Goal: Information Seeking & Learning: Learn about a topic

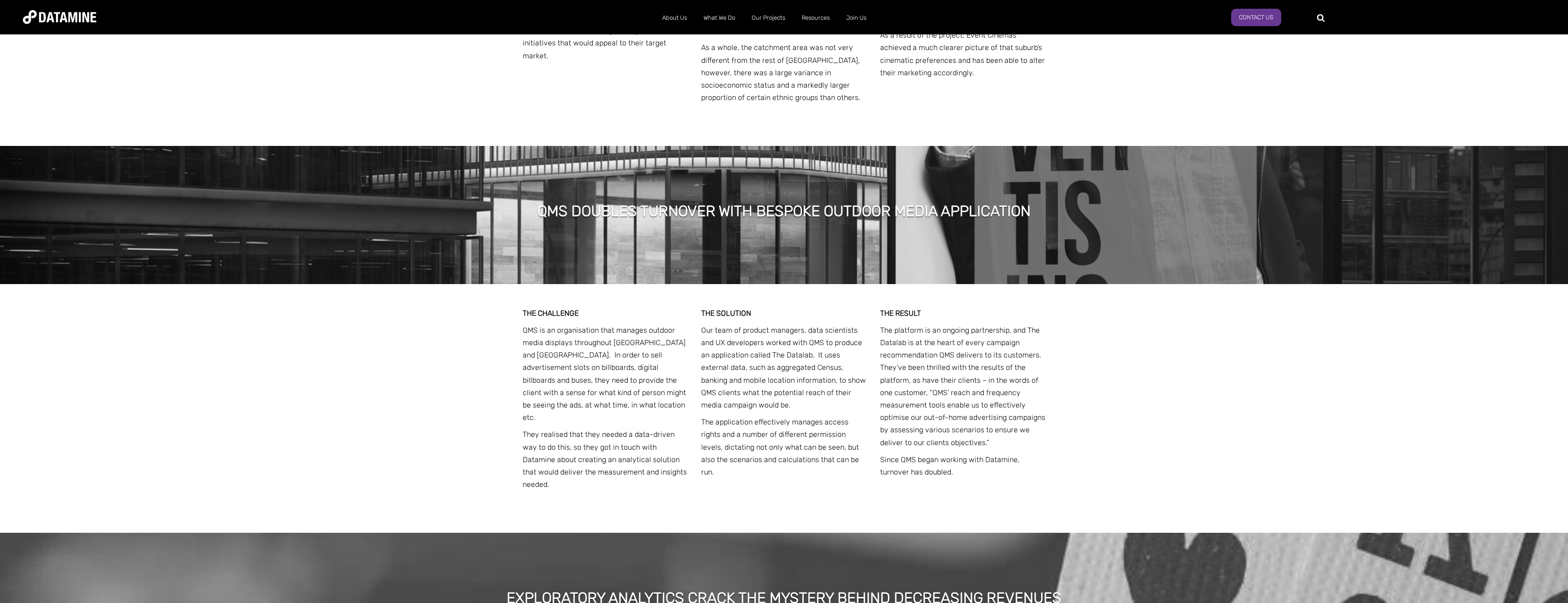
scroll to position [1729, 0]
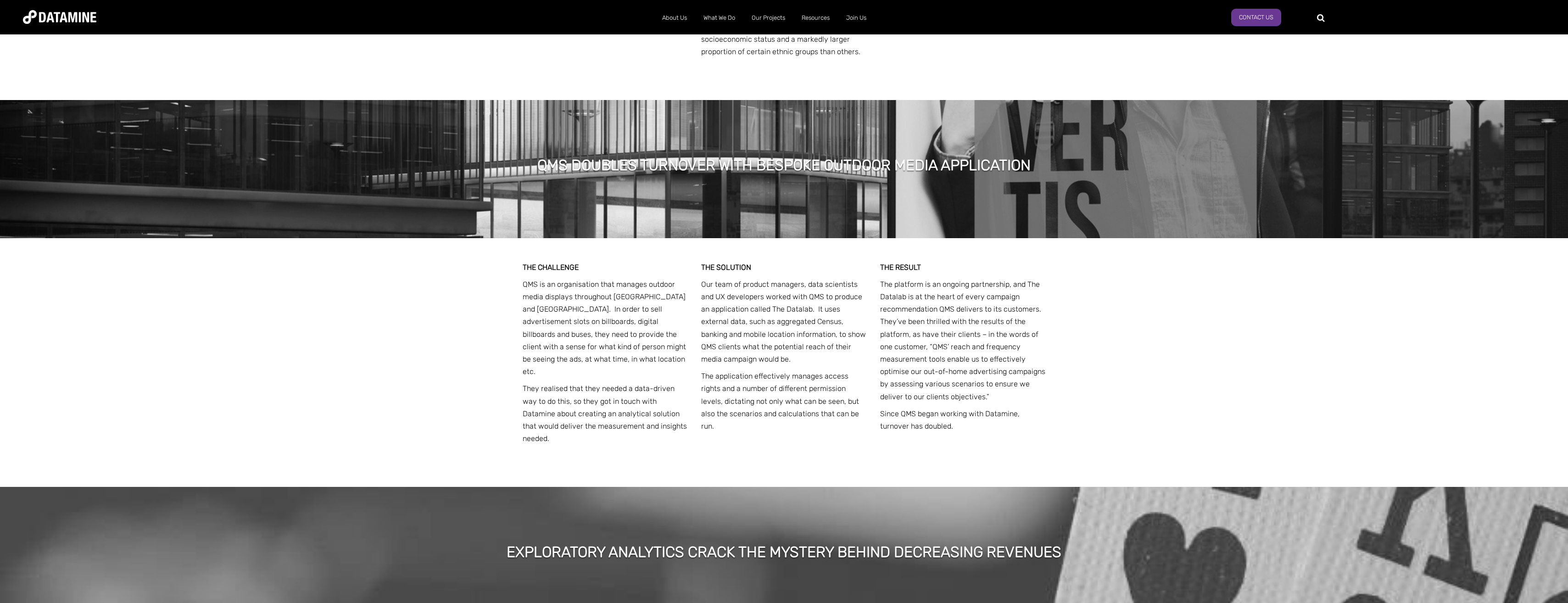
click at [564, 393] on p "They realised that they needed a data-driven way to do this, so they got in tou…" at bounding box center [606, 413] width 166 height 63
drag, startPoint x: 718, startPoint y: 262, endPoint x: 856, endPoint y: 288, distance: 140.4
click at [856, 288] on p "Our team of product managers, data scientists and UX developers worked with QMS…" at bounding box center [784, 321] width 166 height 87
drag, startPoint x: 856, startPoint y: 288, endPoint x: 844, endPoint y: 302, distance: 18.4
click at [844, 302] on p "Our team of product managers, data scientists and UX developers worked with QMS…" at bounding box center [784, 321] width 166 height 87
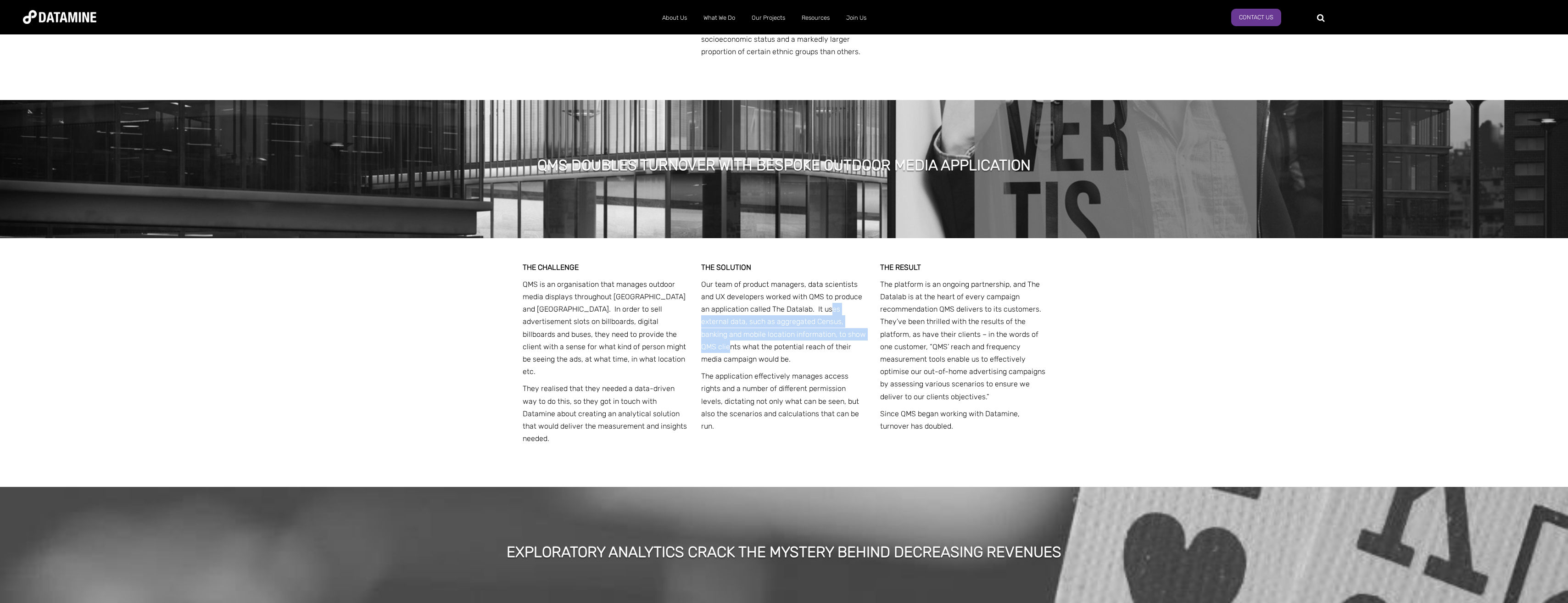
drag, startPoint x: 830, startPoint y: 286, endPoint x: 850, endPoint y: 319, distance: 38.6
click at [850, 319] on p "Our team of product managers, data scientists and UX developers worked with QMS…" at bounding box center [784, 321] width 166 height 87
drag, startPoint x: 850, startPoint y: 319, endPoint x: 831, endPoint y: 329, distance: 21.5
click at [831, 329] on p "Our team of product managers, data scientists and UX developers worked with QMS…" at bounding box center [784, 321] width 166 height 87
drag, startPoint x: 766, startPoint y: 308, endPoint x: 780, endPoint y: 327, distance: 23.6
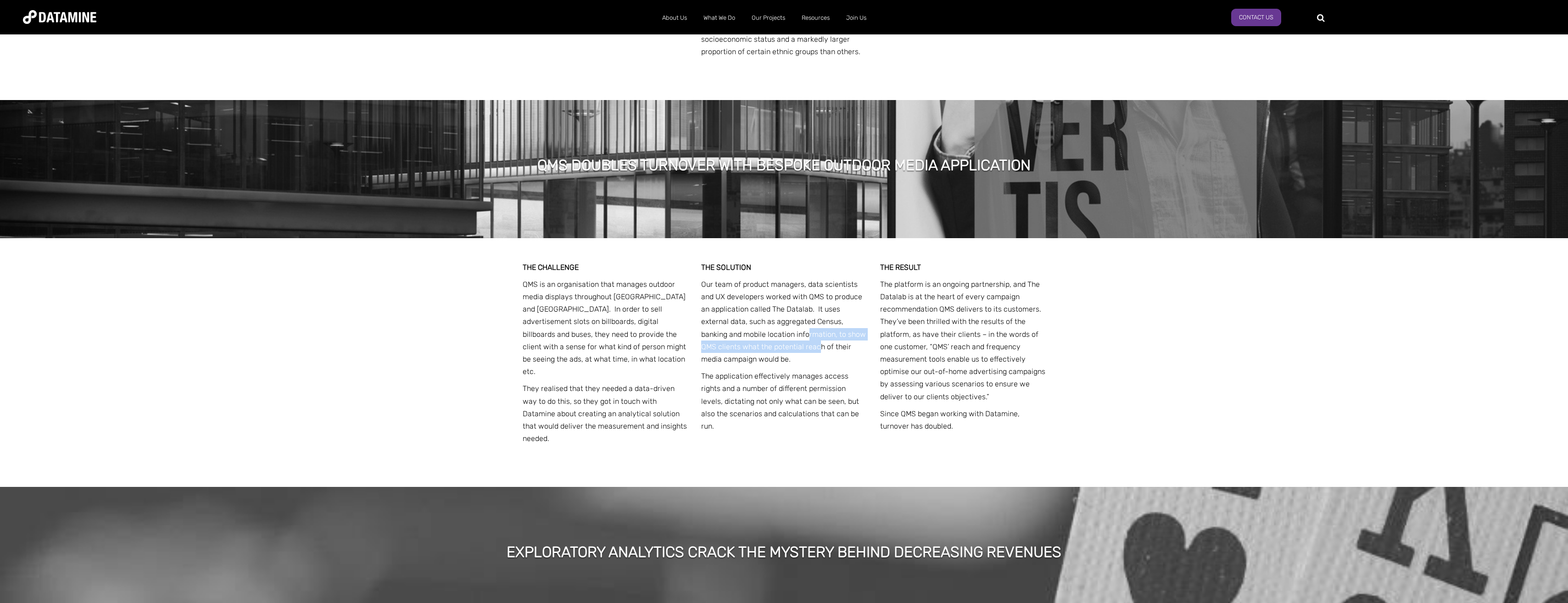
click at [780, 327] on p "Our team of product managers, data scientists and UX developers worked with QMS…" at bounding box center [784, 321] width 166 height 87
click at [780, 331] on p "Our team of product managers, data scientists and UX developers worked with QMS…" at bounding box center [784, 321] width 166 height 87
drag, startPoint x: 723, startPoint y: 356, endPoint x: 841, endPoint y: 376, distance: 119.7
click at [841, 376] on p "The application effectively manages access rights and a number of different per…" at bounding box center [784, 401] width 166 height 63
drag, startPoint x: 841, startPoint y: 376, endPoint x: 812, endPoint y: 357, distance: 34.7
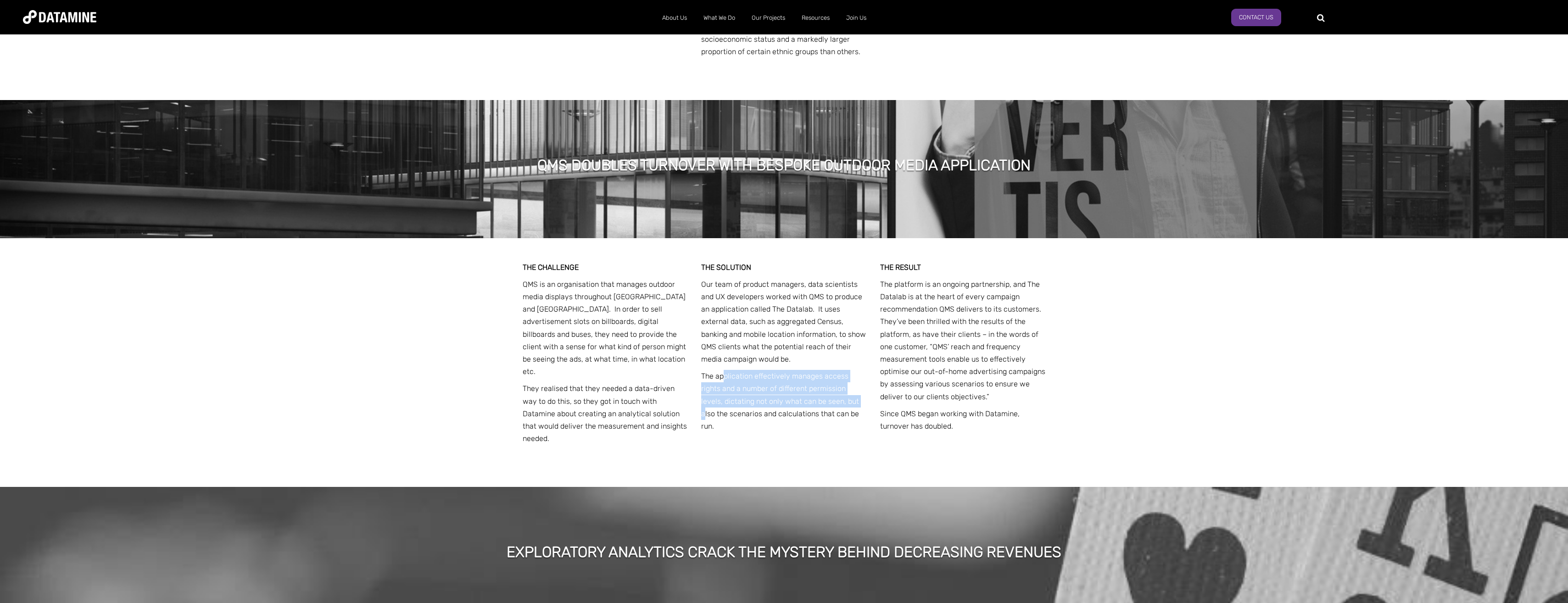
click at [812, 370] on p "The application effectively manages access rights and a number of different per…" at bounding box center [784, 401] width 166 height 63
drag, startPoint x: 885, startPoint y: 264, endPoint x: 1013, endPoint y: 271, distance: 128.2
click at [1013, 278] on p "The platform is an ongoing partnership, and The Datalab is at the heart of ever…" at bounding box center [963, 340] width 166 height 125
drag, startPoint x: 1013, startPoint y: 271, endPoint x: 1021, endPoint y: 287, distance: 17.9
click at [1021, 287] on p "The platform is an ongoing partnership, and The Datalab is at the heart of ever…" at bounding box center [963, 340] width 166 height 125
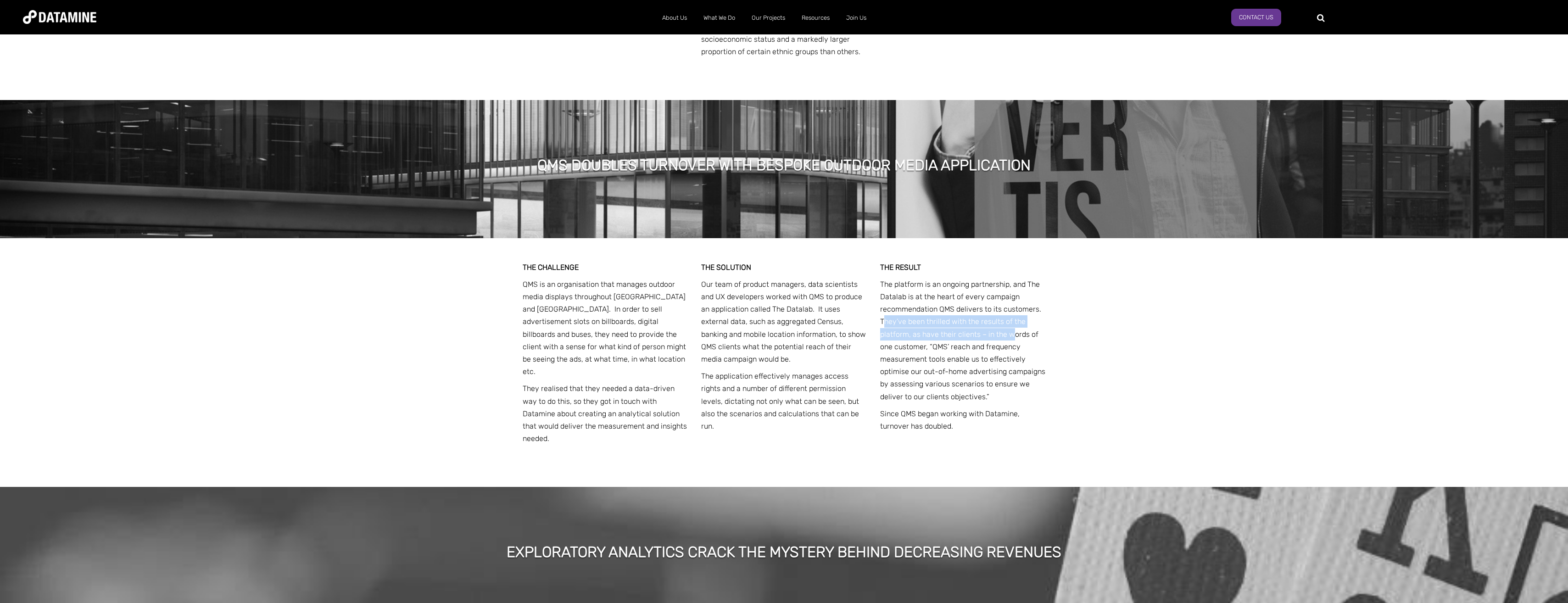
drag, startPoint x: 886, startPoint y: 299, endPoint x: 1012, endPoint y: 316, distance: 127.1
click at [1012, 316] on p "The platform is an ongoing partnership, and The Datalab is at the heart of ever…" at bounding box center [963, 340] width 166 height 125
drag, startPoint x: 1012, startPoint y: 316, endPoint x: 1012, endPoint y: 335, distance: 19.0
click at [1012, 335] on p "The platform is an ongoing partnership, and The Datalab is at the heart of ever…" at bounding box center [963, 340] width 166 height 125
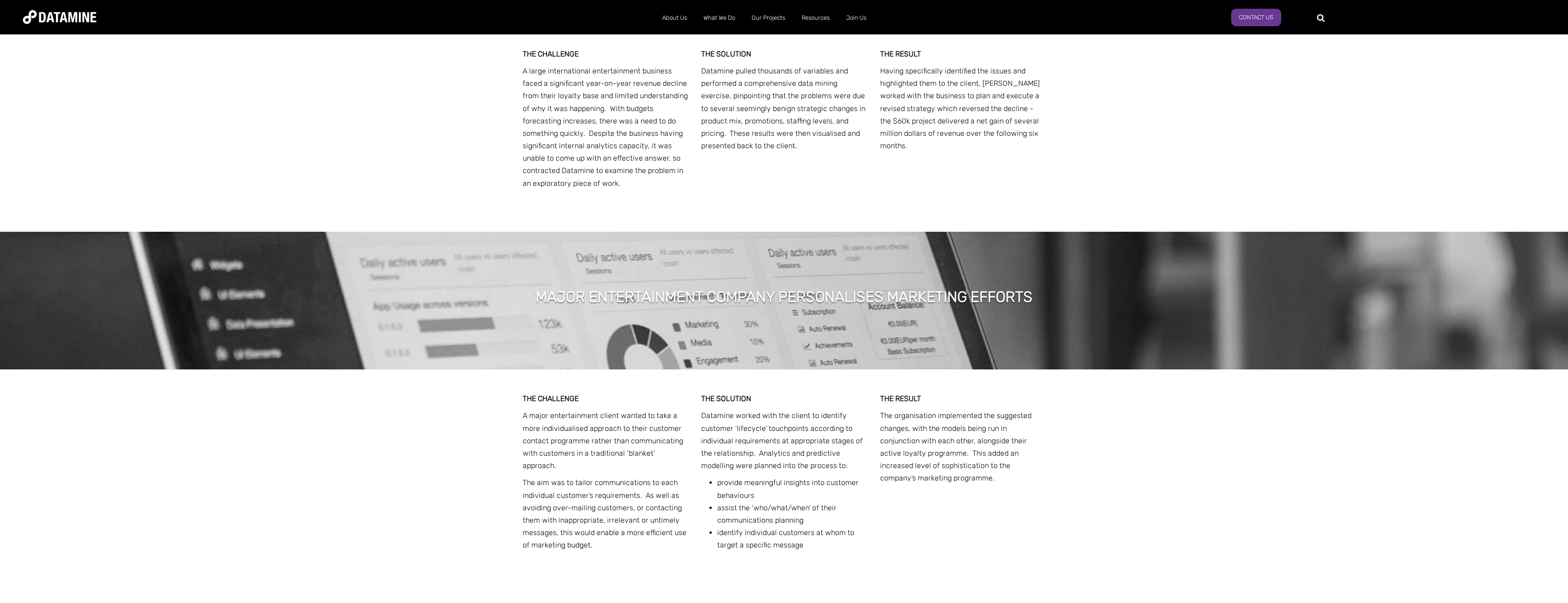
scroll to position [2371, 0]
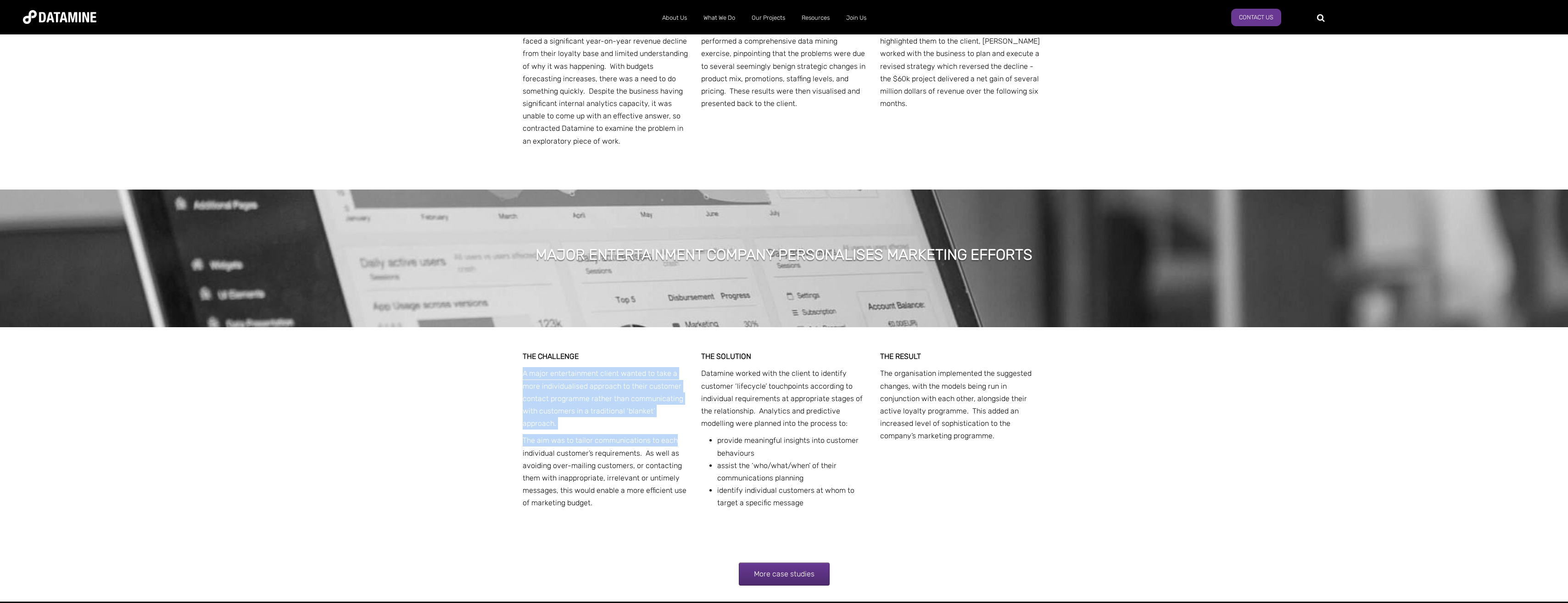
drag, startPoint x: 522, startPoint y: 344, endPoint x: 678, endPoint y: 413, distance: 170.6
click at [678, 413] on div "THE CHALLENGE A major entertainment client wanted to take a more individualised…" at bounding box center [784, 464] width 537 height 274
click at [682, 434] on p "The aim was to tailor communications to each individual customer’s requirements…" at bounding box center [606, 471] width 166 height 75
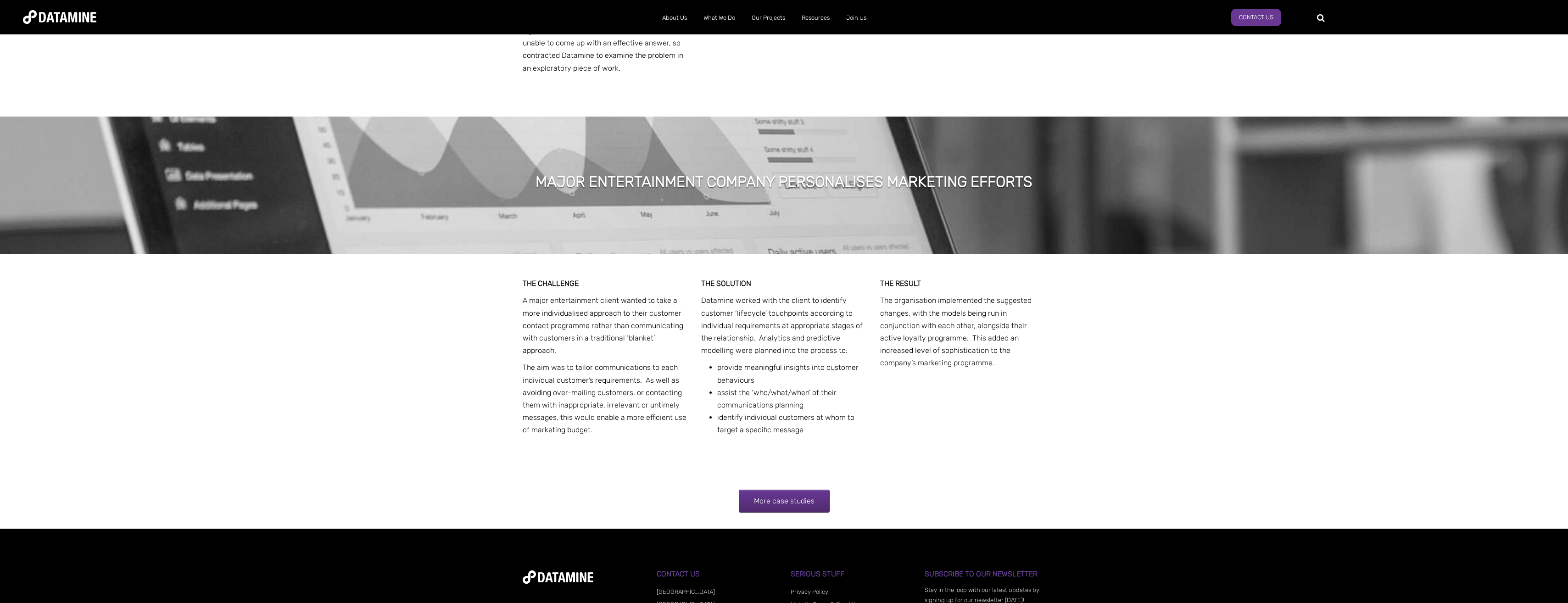
scroll to position [2531, 0]
